Goal: Task Accomplishment & Management: Manage account settings

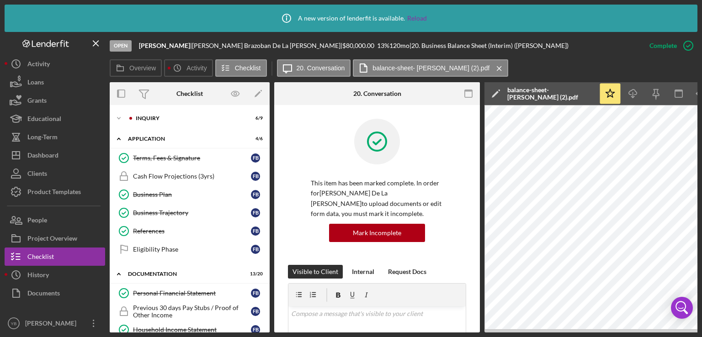
scroll to position [216, 0]
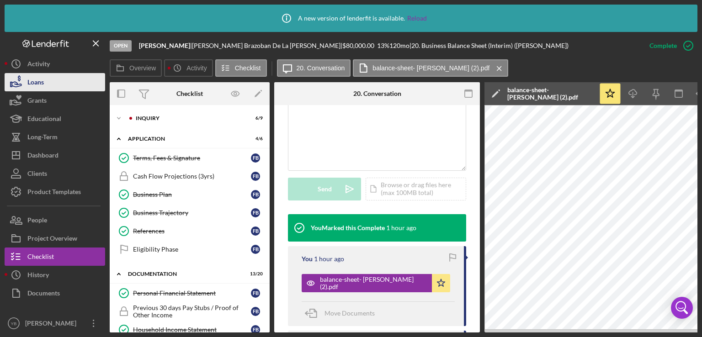
click at [44, 85] on button "Loans" at bounding box center [55, 82] width 101 height 18
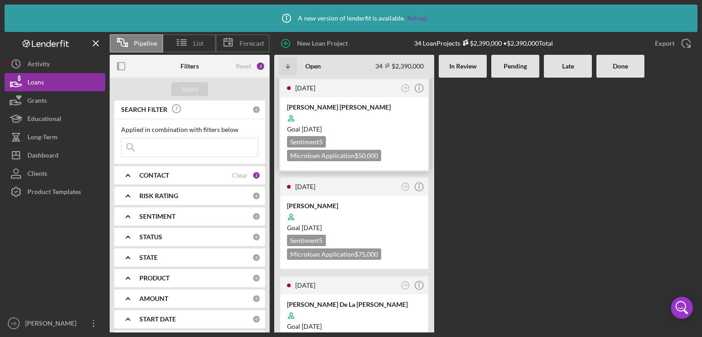
click at [369, 119] on div at bounding box center [354, 118] width 134 height 17
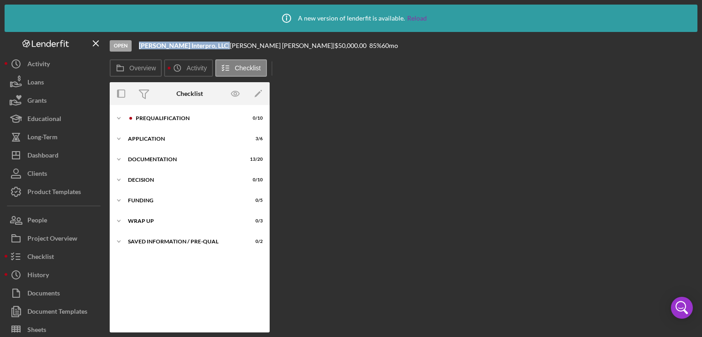
drag, startPoint x: 203, startPoint y: 44, endPoint x: 140, endPoint y: 41, distance: 63.2
click at [140, 41] on div "Open [PERSON_NAME] Interpro, LLC | [PERSON_NAME] [PERSON_NAME] | $50,000.00 85 …" at bounding box center [404, 45] width 588 height 27
copy div "[PERSON_NAME] Interpro, LLC"
click at [46, 84] on button "Loans" at bounding box center [55, 82] width 101 height 18
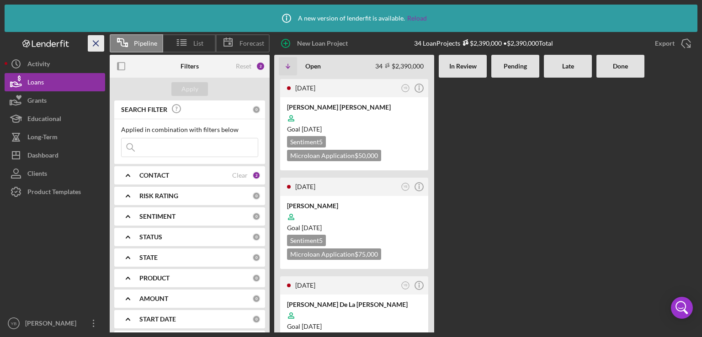
click at [96, 43] on line "button" at bounding box center [95, 43] width 5 height 5
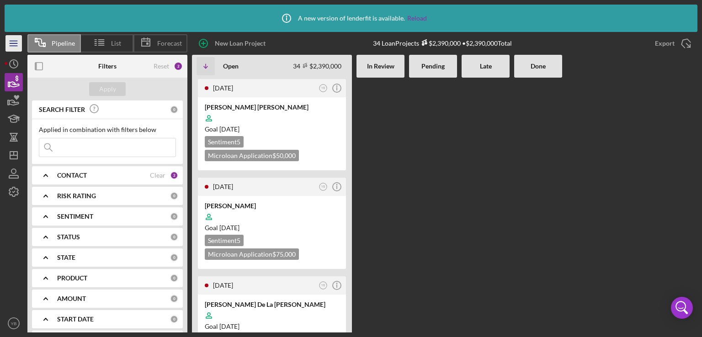
click at [15, 47] on icon "Icon/Menu" at bounding box center [14, 43] width 21 height 21
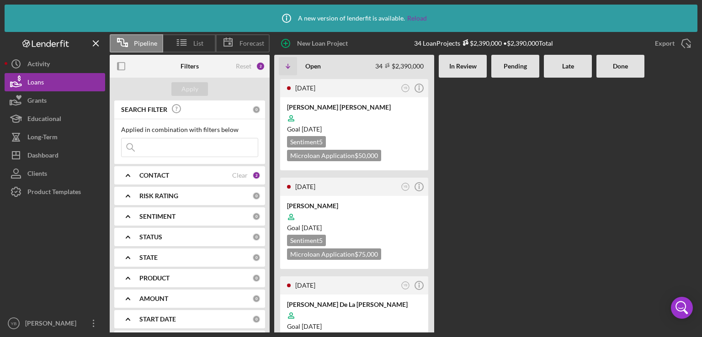
click at [491, 193] on div at bounding box center [515, 205] width 48 height 255
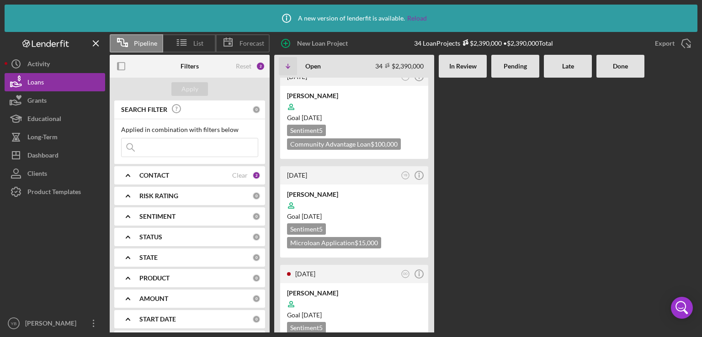
scroll to position [1792, 0]
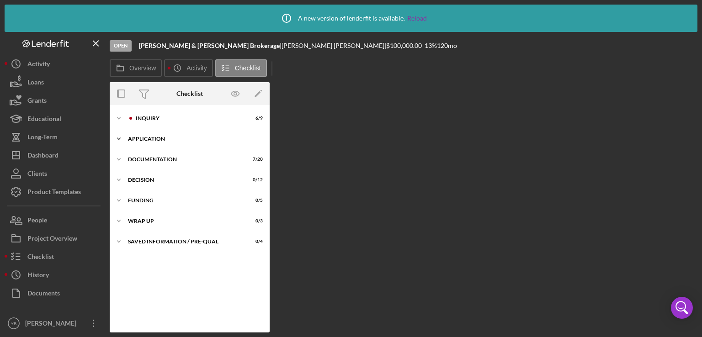
click at [155, 143] on div "Icon/Expander Application 1 / 6" at bounding box center [190, 139] width 160 height 18
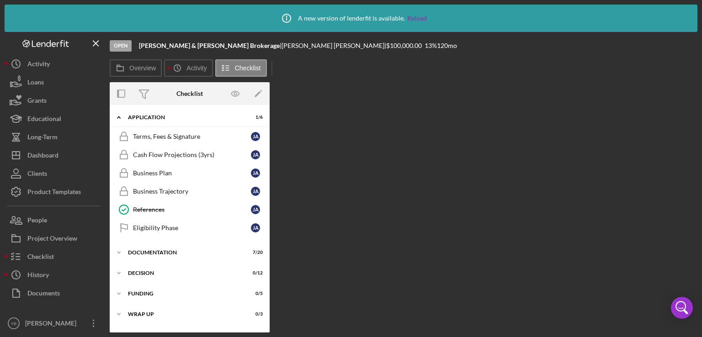
scroll to position [37, 0]
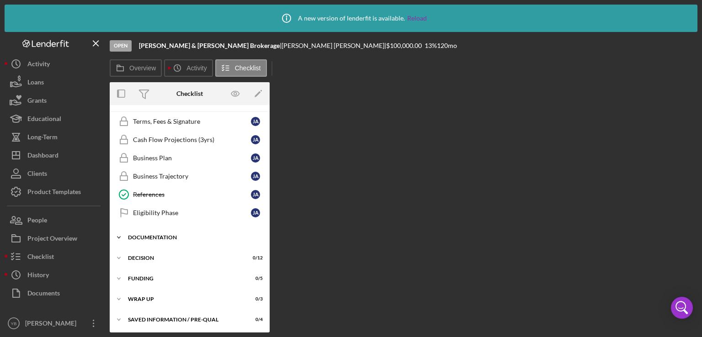
click at [156, 235] on div "Documentation" at bounding box center [193, 237] width 130 height 5
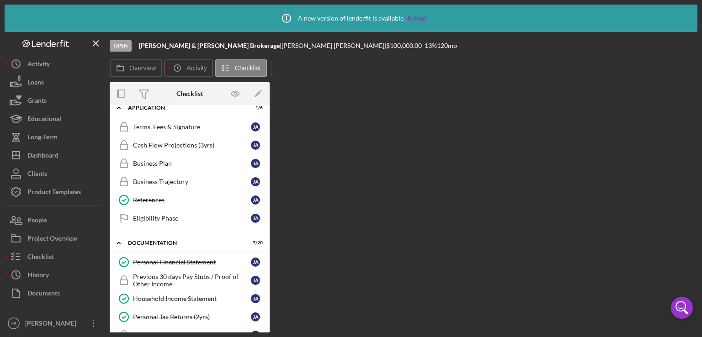
scroll to position [0, 0]
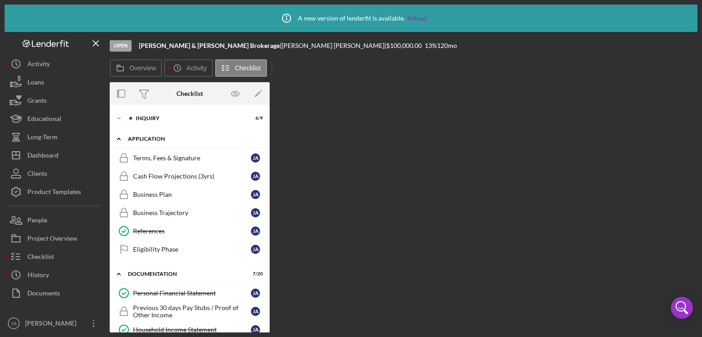
click at [149, 142] on div "Icon/Expander Application 1 / 6" at bounding box center [190, 139] width 160 height 19
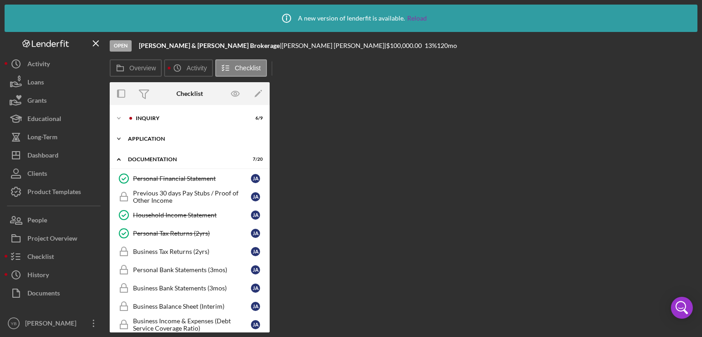
click at [150, 141] on div "Application" at bounding box center [193, 138] width 130 height 5
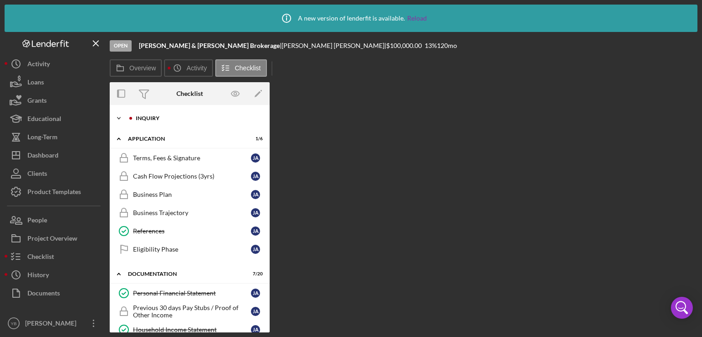
click at [146, 117] on div "Inquiry" at bounding box center [197, 118] width 123 height 5
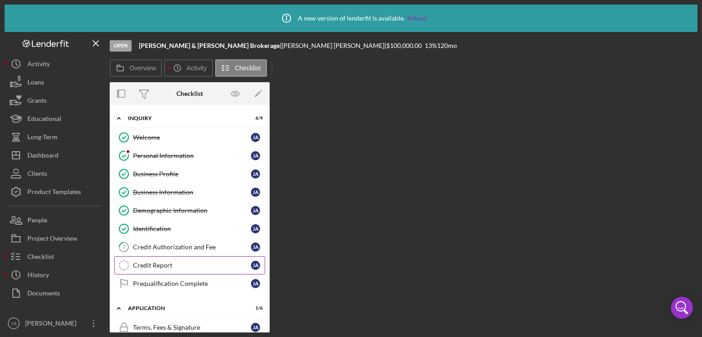
click at [158, 267] on div "Credit Report" at bounding box center [192, 265] width 118 height 7
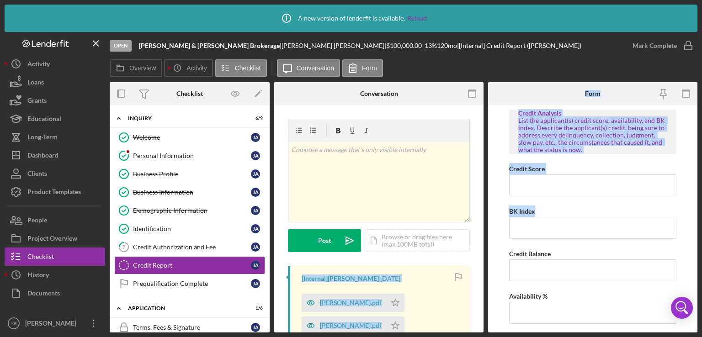
drag, startPoint x: 481, startPoint y: 245, endPoint x: 486, endPoint y: 248, distance: 6.0
click at [486, 248] on div "Overview Internal Workflow Stage Open Icon/Dropdown Arrow Archive (can unarchiv…" at bounding box center [404, 207] width 588 height 251
click at [481, 242] on div "v Color teal Color pink Remove color Add row above Add row below Add column bef…" at bounding box center [378, 287] width 209 height 364
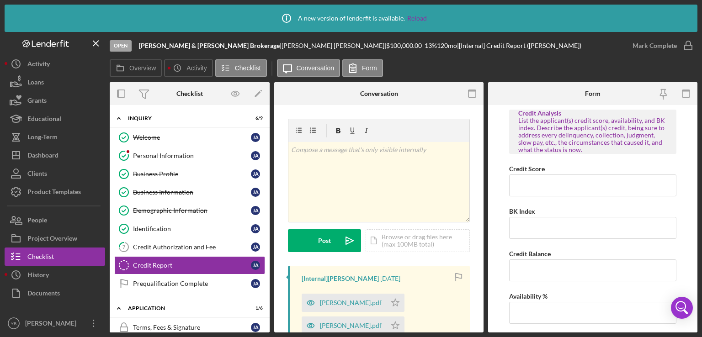
scroll to position [136, 0]
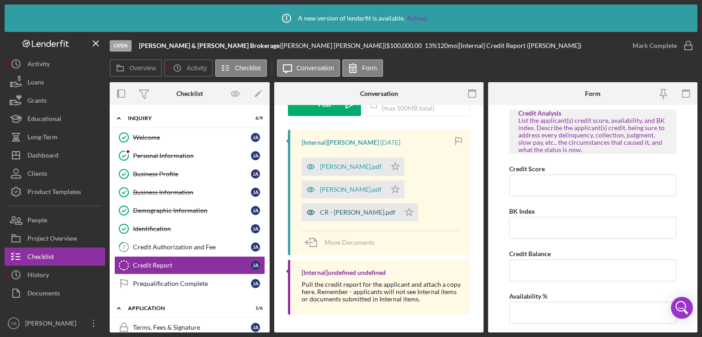
click at [338, 214] on div "CR - [PERSON_NAME].pdf" at bounding box center [357, 212] width 75 height 7
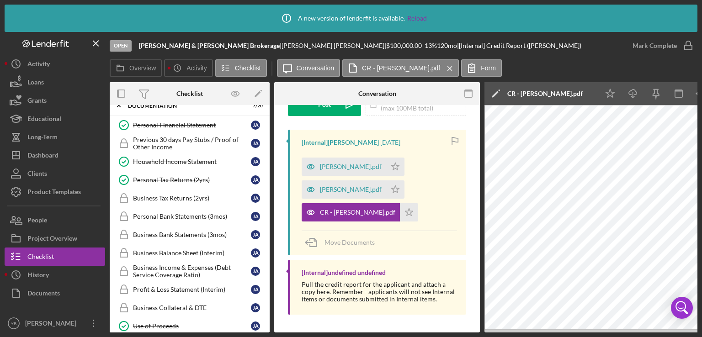
scroll to position [339, 0]
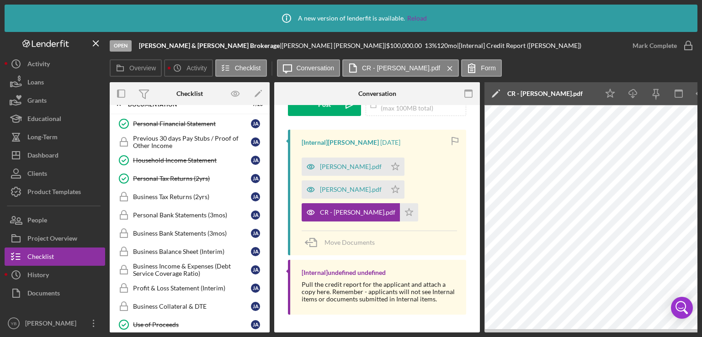
click at [269, 257] on div "Icon/Expander Inquiry 6 / 9 Welcome Welcome [PERSON_NAME] Personal Information …" at bounding box center [190, 219] width 160 height 228
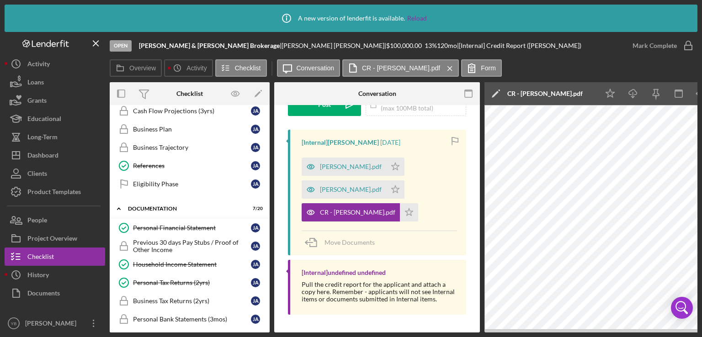
scroll to position [239, 0]
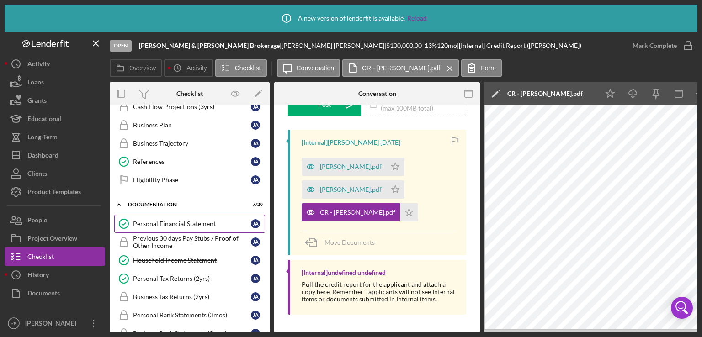
click at [177, 222] on div "Personal Financial Statement" at bounding box center [192, 223] width 118 height 7
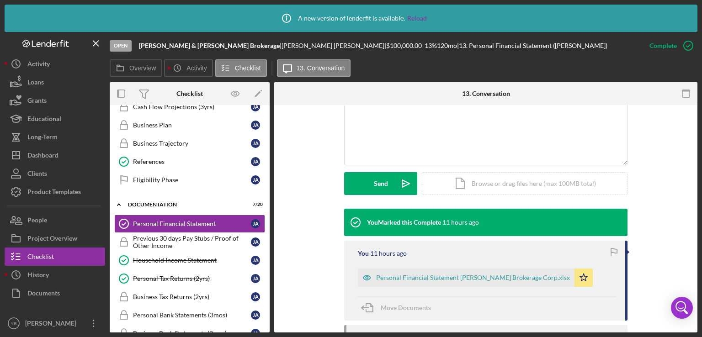
scroll to position [202, 0]
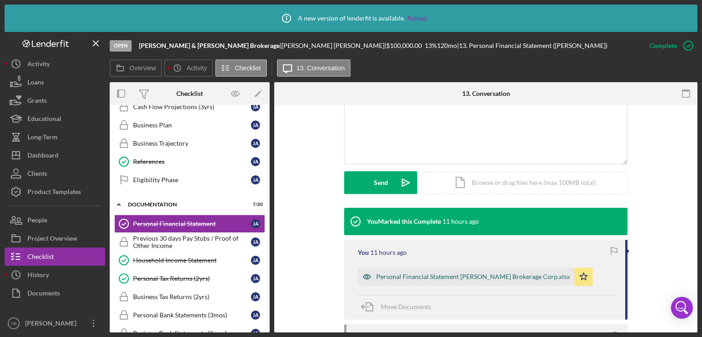
click at [469, 277] on div "Personal Financial Statement [PERSON_NAME] Brokerage Corp.xlsx" at bounding box center [473, 276] width 194 height 7
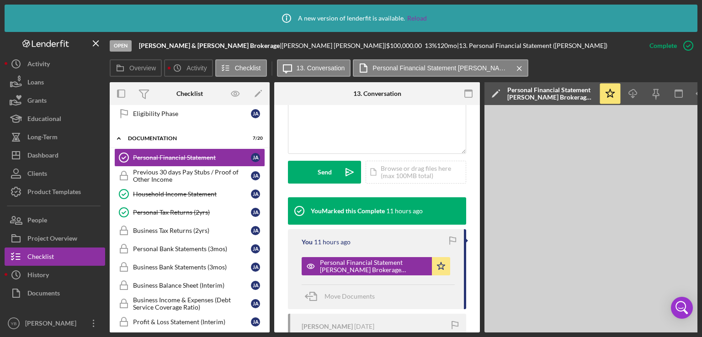
scroll to position [303, 0]
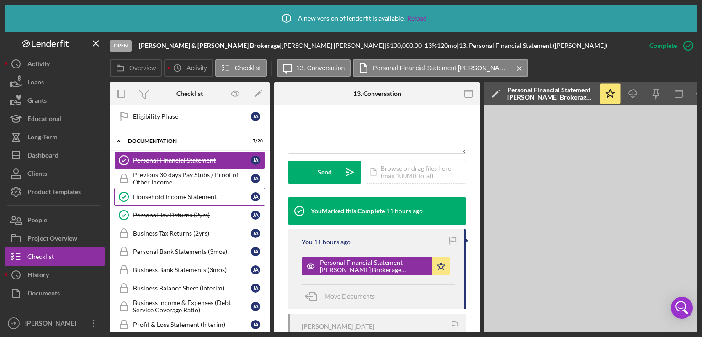
click at [197, 193] on div "Household Income Statement" at bounding box center [192, 196] width 118 height 7
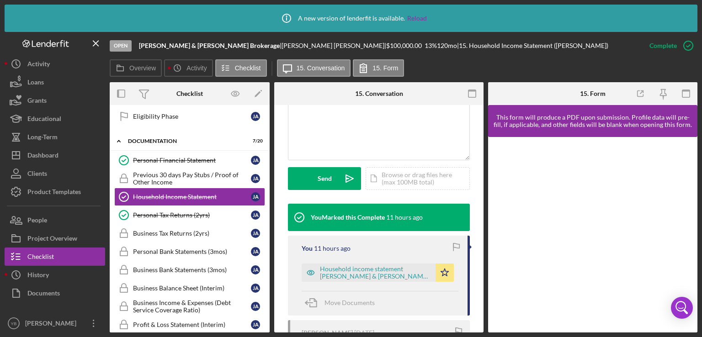
scroll to position [224, 0]
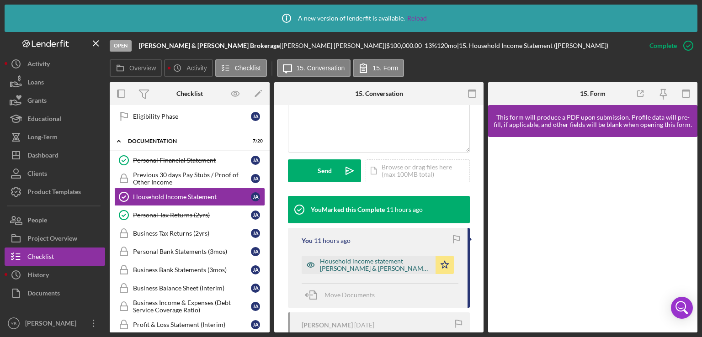
click at [369, 270] on div "Household income statement [PERSON_NAME] & [PERSON_NAME] Brokerage corp.xlsx" at bounding box center [375, 265] width 111 height 15
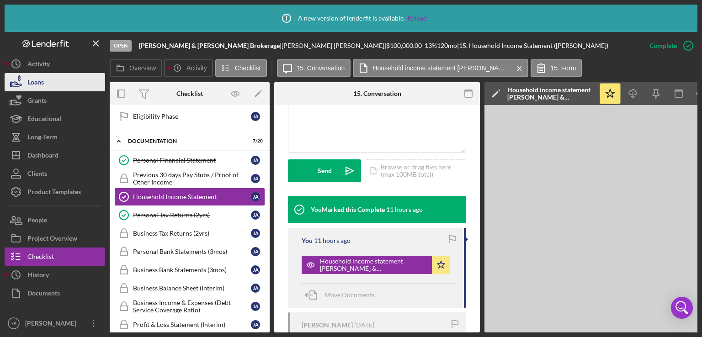
click at [57, 85] on button "Loans" at bounding box center [55, 82] width 101 height 18
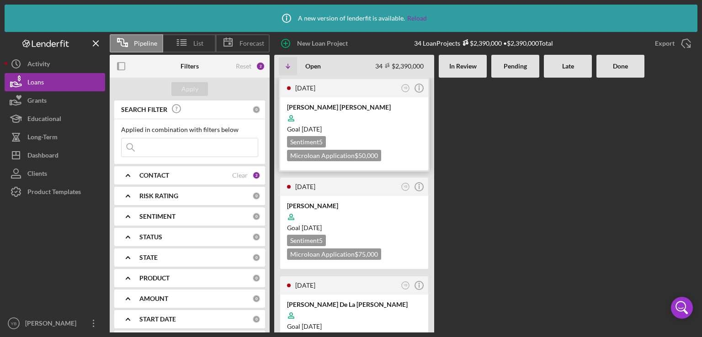
click at [359, 118] on div at bounding box center [354, 118] width 134 height 17
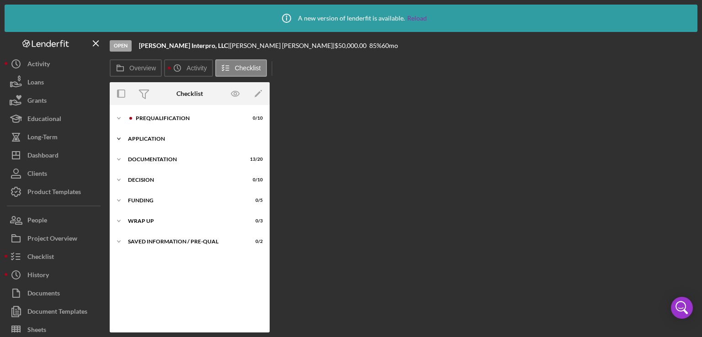
click at [161, 136] on div "Icon/Expander Application 3 / 6" at bounding box center [190, 139] width 160 height 18
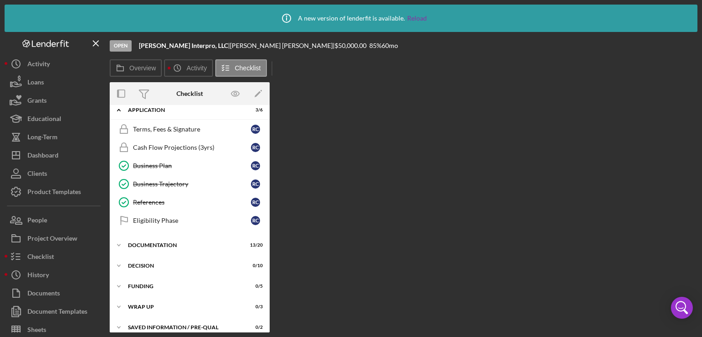
scroll to position [37, 0]
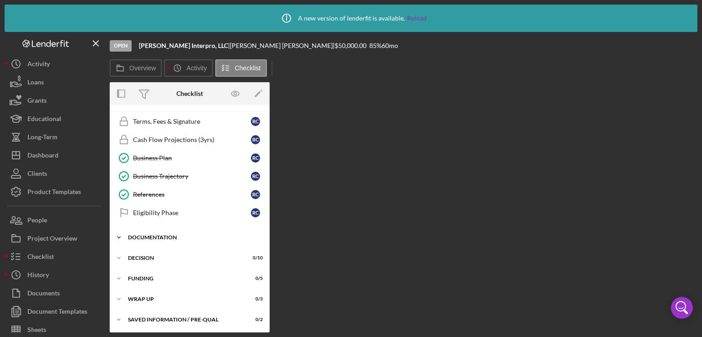
click at [151, 229] on div "Icon/Expander Documentation 13 / 20" at bounding box center [190, 238] width 160 height 18
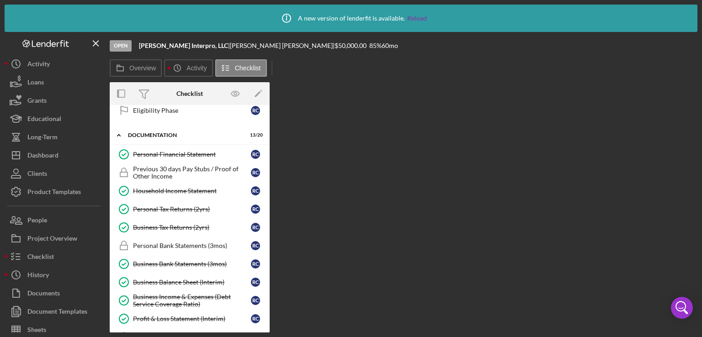
scroll to position [140, 0]
click at [185, 205] on div "Personal Tax Returns (2yrs)" at bounding box center [192, 208] width 118 height 7
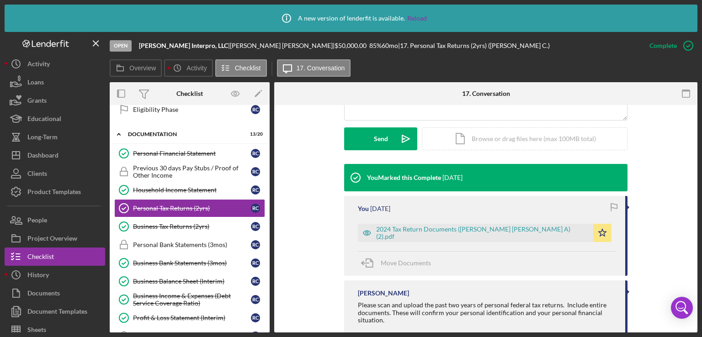
scroll to position [267, 0]
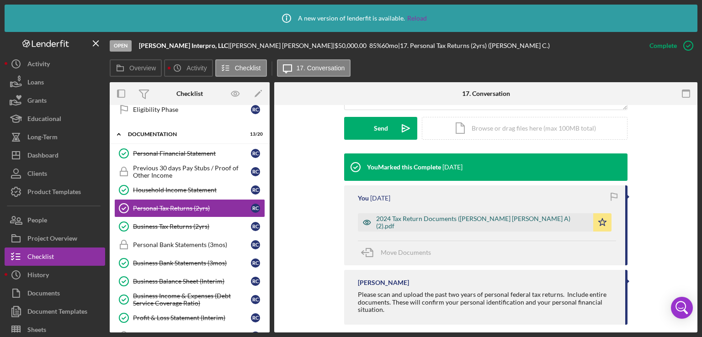
click at [501, 215] on div "2024 Tax Return Documents ([PERSON_NAME] [PERSON_NAME] A) (2).pdf" at bounding box center [482, 222] width 213 height 15
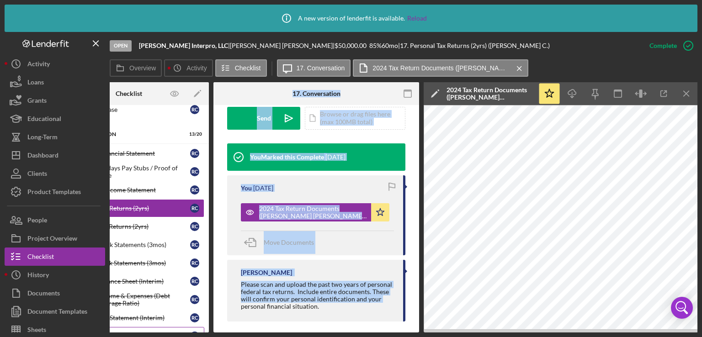
scroll to position [149, 0]
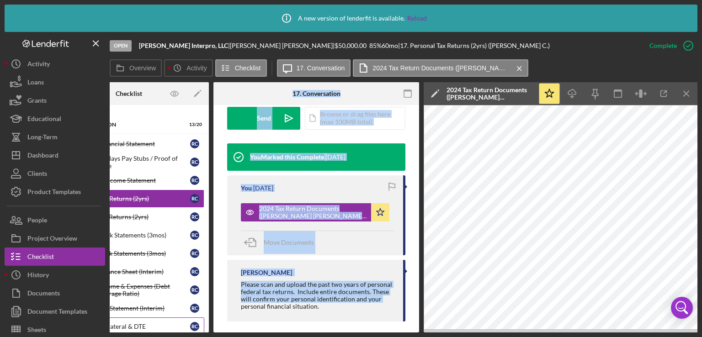
drag, startPoint x: 240, startPoint y: 330, endPoint x: 171, endPoint y: 320, distance: 69.6
click at [171, 320] on div "Overview Internal Workflow Stage Open Icon/Dropdown Arrow Archive (can unarchiv…" at bounding box center [404, 207] width 588 height 251
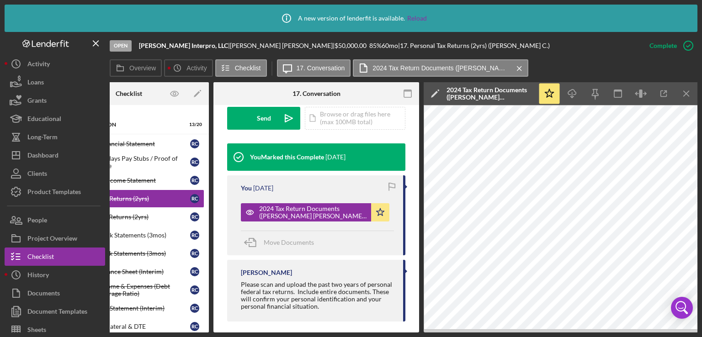
click at [178, 332] on div "Icon/Info A new version of lenderfit is available. Reload Open [PERSON_NAME] In…" at bounding box center [351, 168] width 702 height 337
drag, startPoint x: 366, startPoint y: 329, endPoint x: 282, endPoint y: 332, distance: 84.2
click at [282, 332] on div "Overview Internal Workflow Stage Open Icon/Dropdown Arrow Archive (can unarchiv…" at bounding box center [404, 207] width 588 height 251
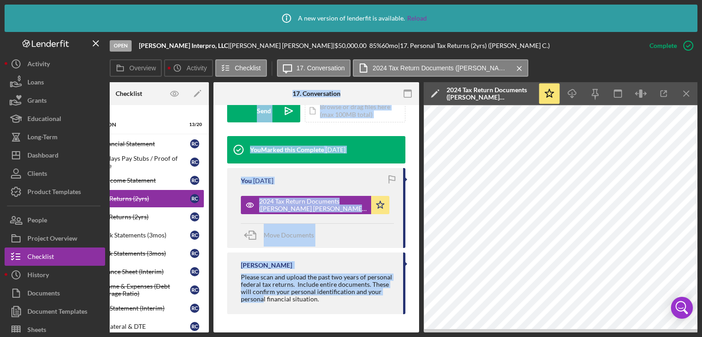
drag, startPoint x: 262, startPoint y: 330, endPoint x: 179, endPoint y: 330, distance: 82.7
click at [179, 330] on div "Overview Internal Workflow Stage Open Icon/Dropdown Arrow Archive (can unarchiv…" at bounding box center [404, 207] width 588 height 251
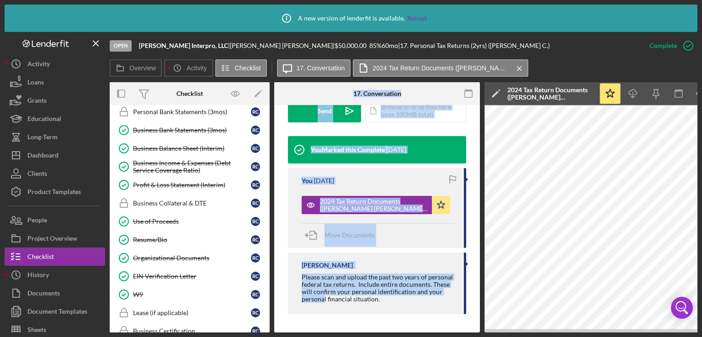
scroll to position [270, 0]
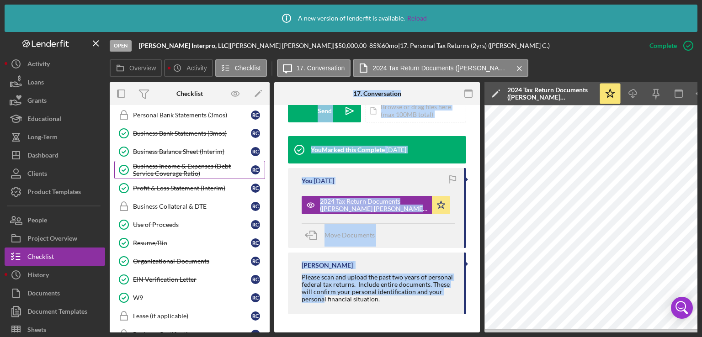
click at [186, 164] on div "Business Income & Expenses (Debt Service Coverage Ratio)" at bounding box center [192, 170] width 118 height 15
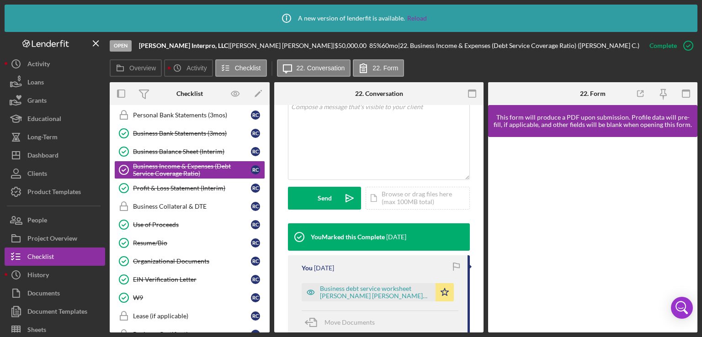
scroll to position [224, 0]
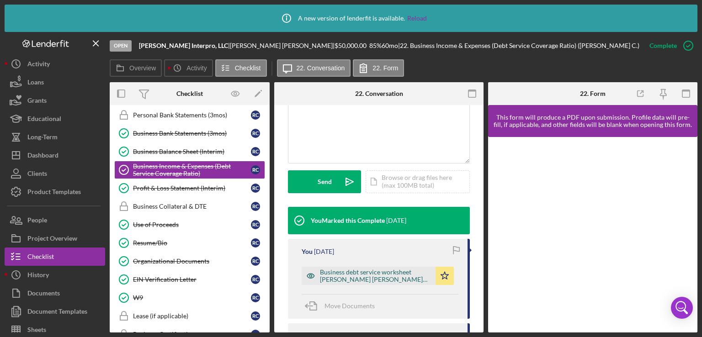
click at [377, 273] on div "Business debt service worksheet [PERSON_NAME] [PERSON_NAME] 1.xlsx" at bounding box center [375, 276] width 111 height 15
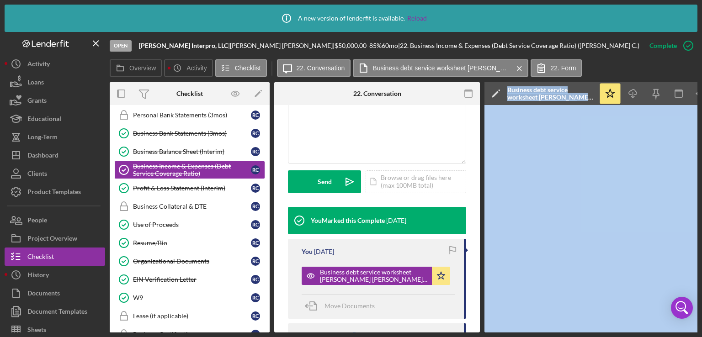
drag, startPoint x: 446, startPoint y: 330, endPoint x: 506, endPoint y: 331, distance: 59.9
click at [506, 331] on div "Overview Internal Workflow Stage Open Icon/Dropdown Arrow Archive (can unarchiv…" at bounding box center [404, 207] width 588 height 251
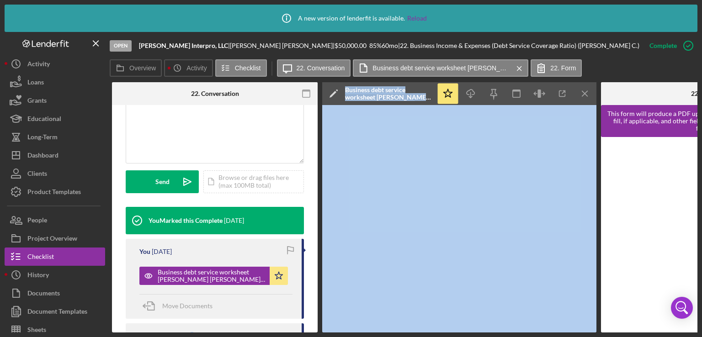
scroll to position [0, 161]
